Goal: Transaction & Acquisition: Purchase product/service

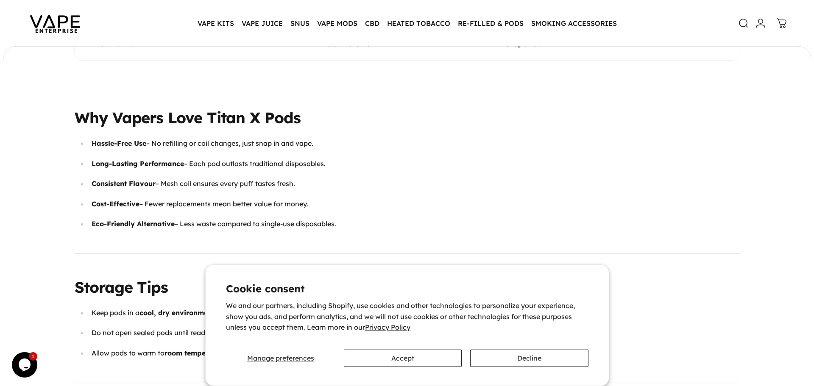
scroll to position [1100, 0]
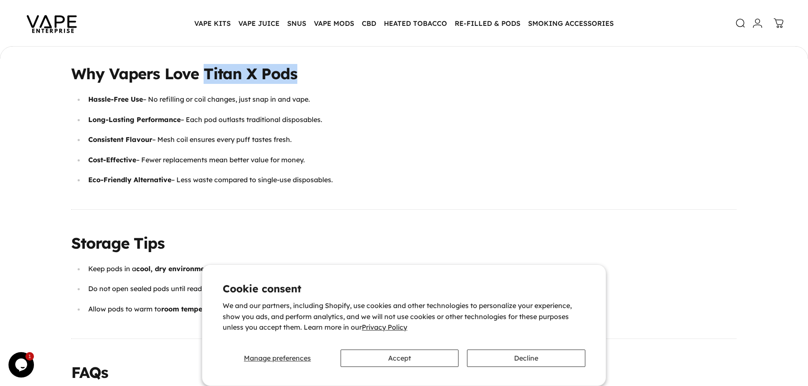
drag, startPoint x: 260, startPoint y: 81, endPoint x: 333, endPoint y: 83, distance: 73.8
click at [333, 83] on h2 "Why Vapers Love Titan X Pods" at bounding box center [403, 74] width 665 height 20
click at [740, 18] on icon at bounding box center [740, 23] width 10 height 10
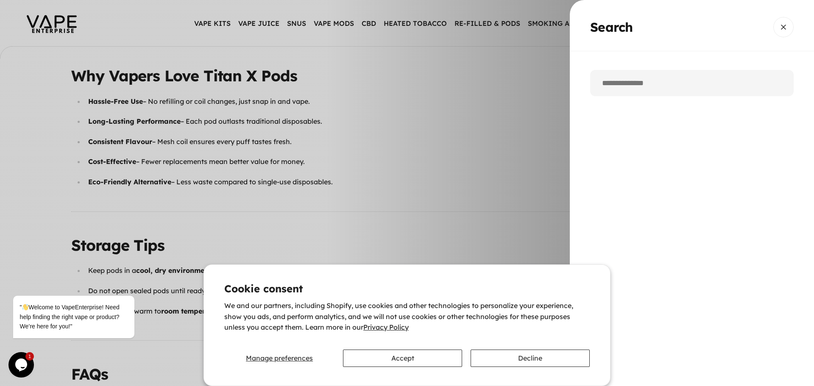
click at [615, 94] on input "Search" at bounding box center [692, 83] width 204 height 26
type input "*********"
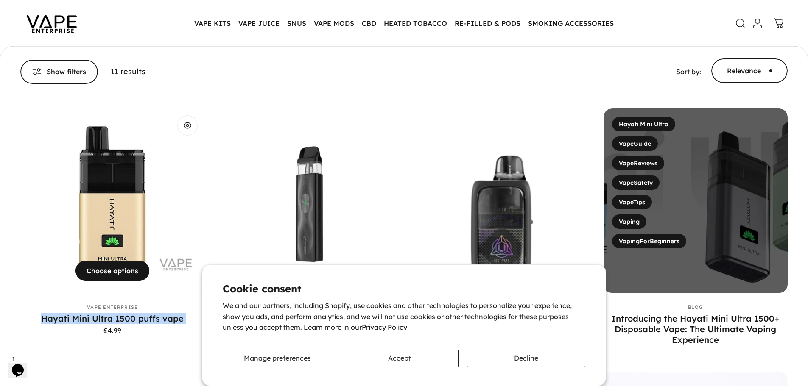
drag, startPoint x: 24, startPoint y: 318, endPoint x: 89, endPoint y: 330, distance: 66.5
click at [89, 330] on div "Hayati Mini Ultra 1500 puffs vape £4.99" at bounding box center [112, 323] width 184 height 21
copy p "Hayati Mini Ultra 1500 puffs vape"
